Goal: Find contact information: Find contact information

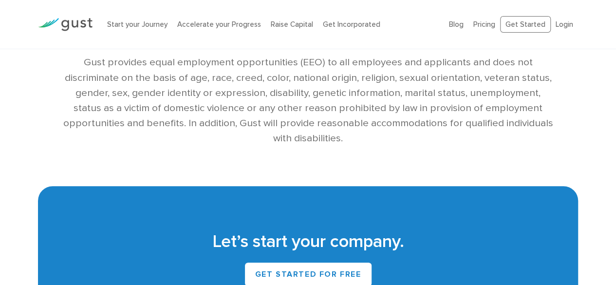
scroll to position [2304, 0]
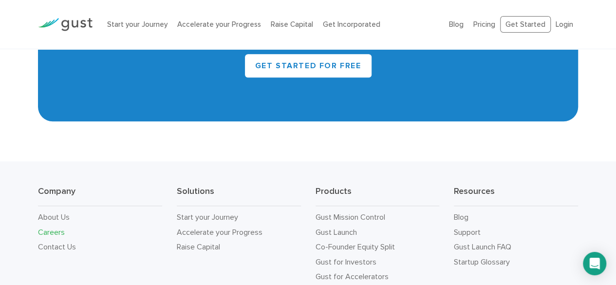
click at [55, 242] on link "Contact Us" at bounding box center [57, 246] width 38 height 9
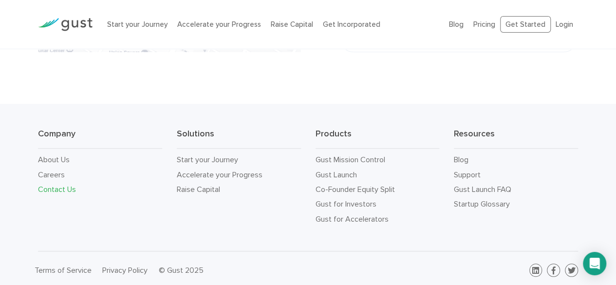
scroll to position [398, 0]
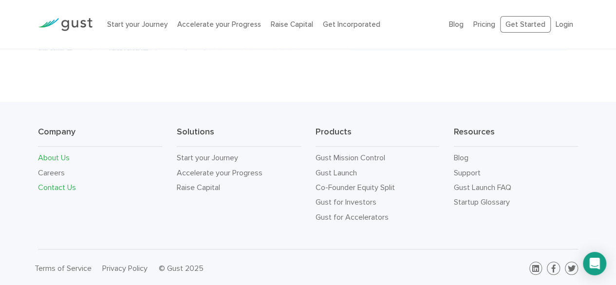
click at [55, 155] on link "About Us" at bounding box center [54, 157] width 32 height 9
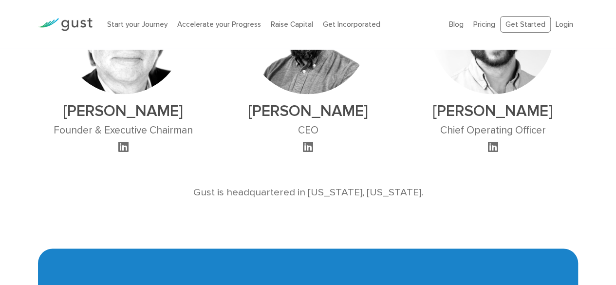
scroll to position [1026, 0]
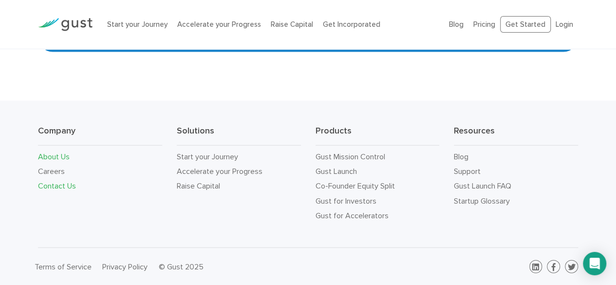
click at [55, 187] on link "Contact Us" at bounding box center [57, 185] width 38 height 9
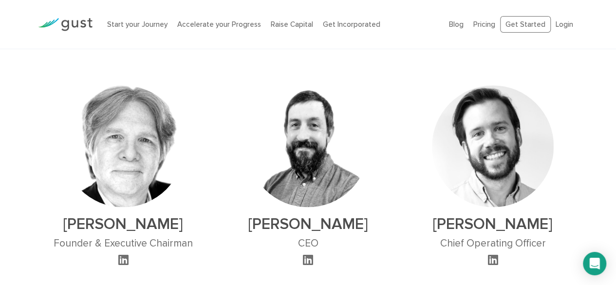
scroll to position [588, 0]
